Goal: Task Accomplishment & Management: Use online tool/utility

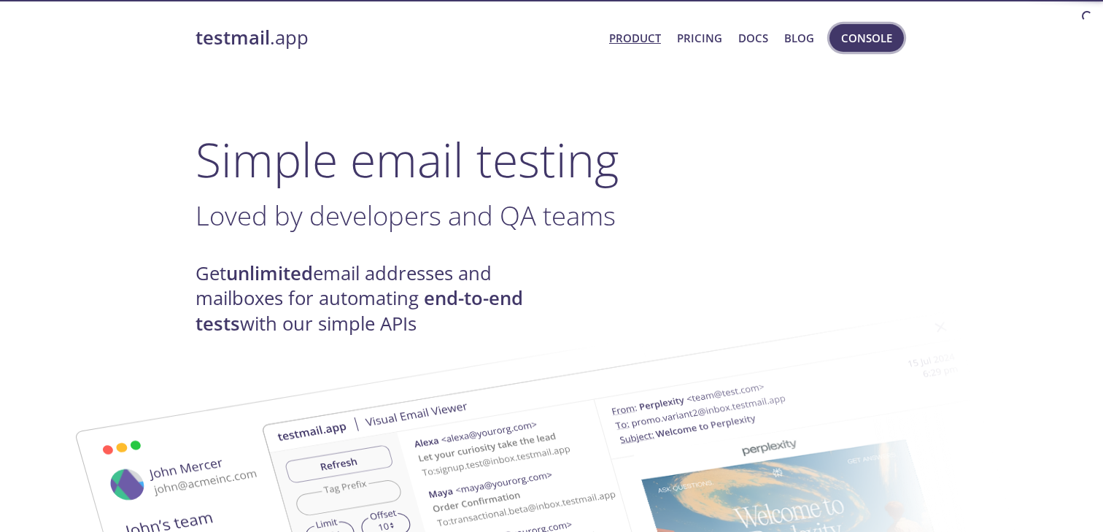
click at [861, 32] on span "Console" at bounding box center [866, 37] width 51 height 19
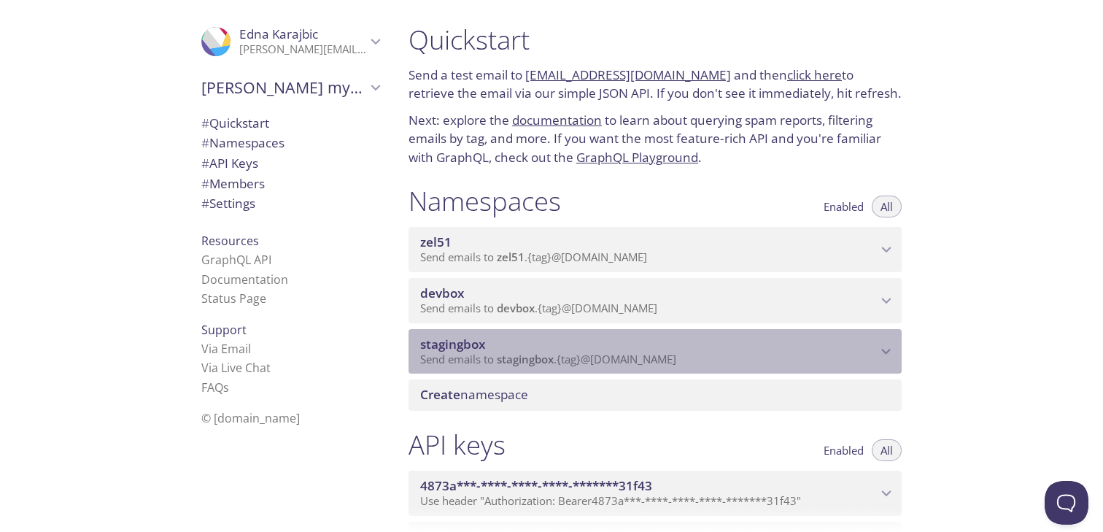
click at [825, 337] on span "stagingbox" at bounding box center [648, 344] width 457 height 16
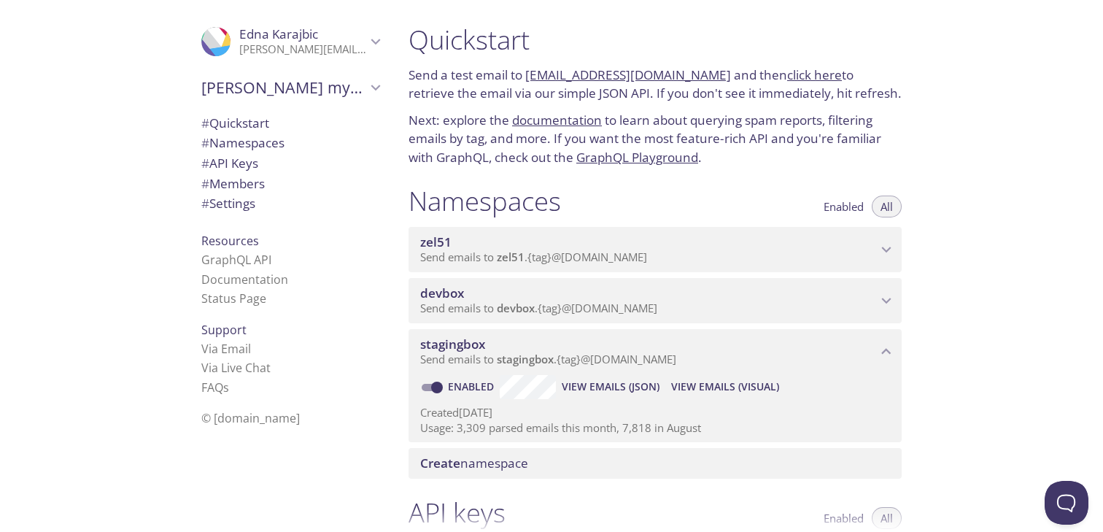
click at [744, 386] on span "View Emails (Visual)" at bounding box center [725, 387] width 108 height 18
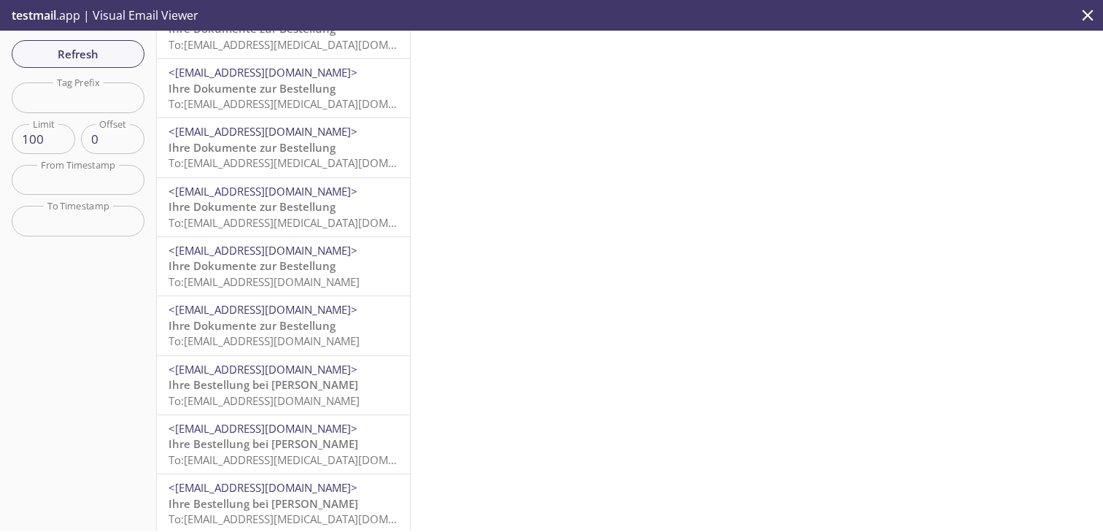
scroll to position [751, 0]
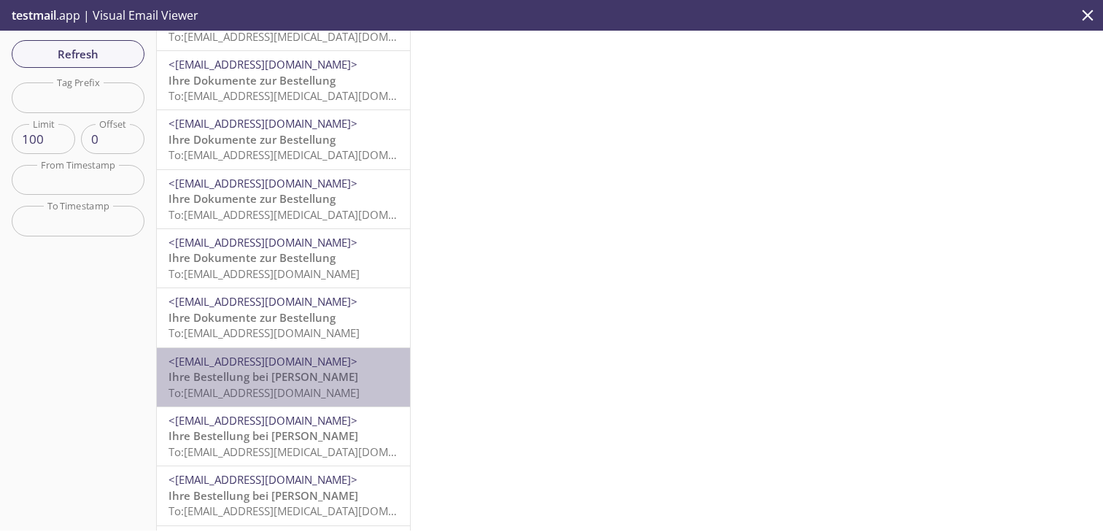
click at [334, 388] on span "To: [EMAIL_ADDRESS][DOMAIN_NAME]" at bounding box center [264, 392] width 191 height 15
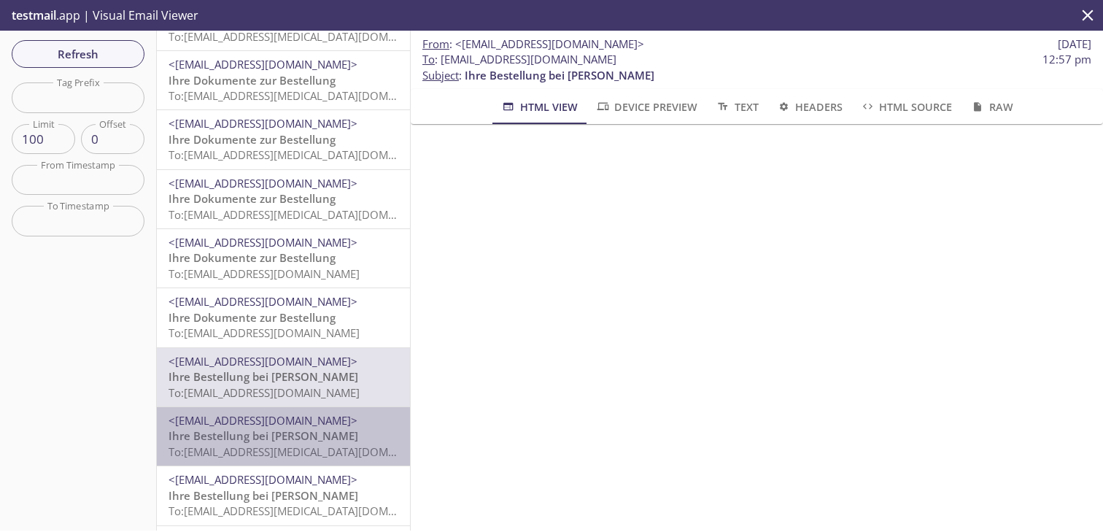
click at [289, 431] on span "Ihre Bestellung bei [PERSON_NAME]" at bounding box center [264, 435] width 190 height 15
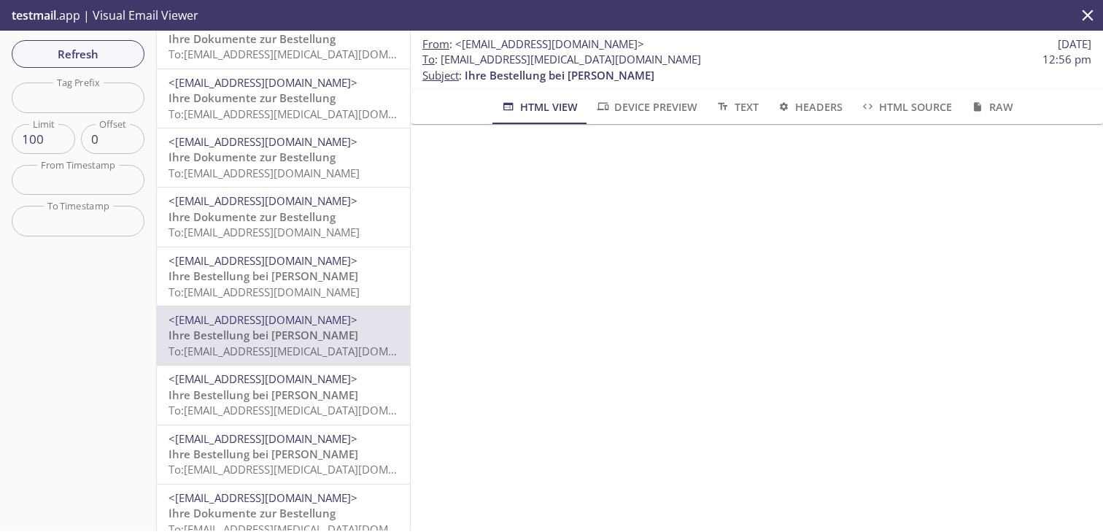
scroll to position [866, 0]
